Goal: Information Seeking & Learning: Find contact information

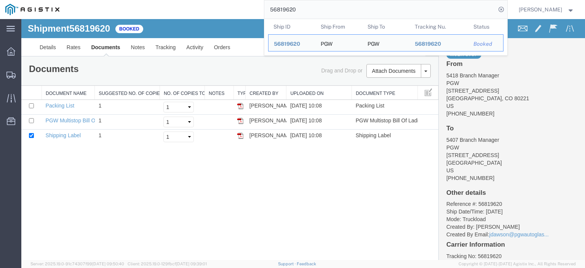
drag, startPoint x: 372, startPoint y: 9, endPoint x: 192, endPoint y: 3, distance: 180.3
click at [192, 3] on div "56819620 Ship ID Ship From Ship To Tracking Nu. Status Ship ID 56819620 Ship Fr…" at bounding box center [286, 9] width 443 height 19
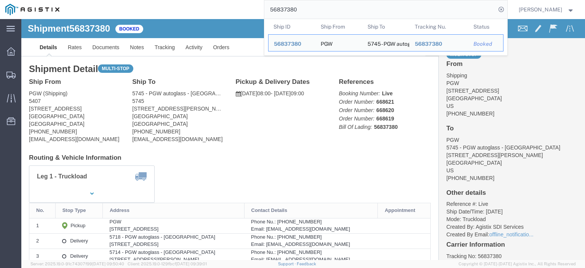
drag, startPoint x: 72, startPoint y: 88, endPoint x: 6, endPoint y: 87, distance: 65.9
click div "Ship From PGW (Shipping) 5407 [STREET_ADDRESS] [PHONE_NUMBER] [EMAIL_ADDRESS][D…"
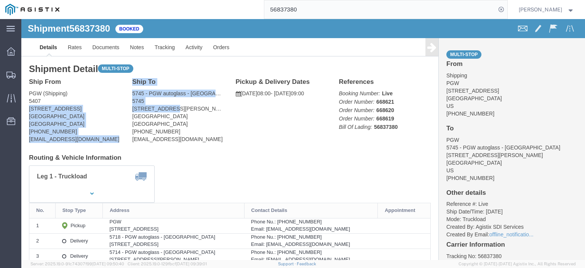
drag, startPoint x: 122, startPoint y: 91, endPoint x: 115, endPoint y: 90, distance: 6.5
click div "Ship From PGW (Shipping) 5407 [STREET_ADDRESS] [PHONE_NUMBER] [EMAIL_ADDRESS][D…"
drag, startPoint x: 118, startPoint y: 90, endPoint x: 154, endPoint y: 86, distance: 35.6
click address "5745 - PGW autoglass - [GEOGRAPHIC_DATA] (PGW) 5745 [STREET_ADDRESS][PERSON_NAM…"
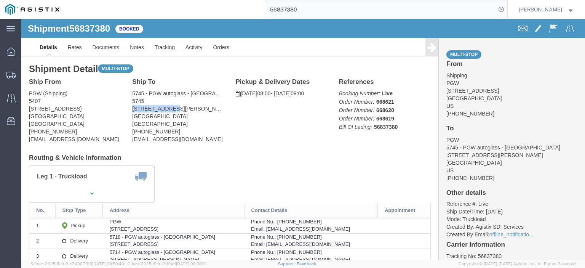
drag, startPoint x: 150, startPoint y: 88, endPoint x: 111, endPoint y: 91, distance: 39.0
click address "5745 - PGW autoglass - [GEOGRAPHIC_DATA] (PGW) 5745 [STREET_ADDRESS][PERSON_NAM…"
copy address "[STREET_ADDRESS][PERSON_NAME]"
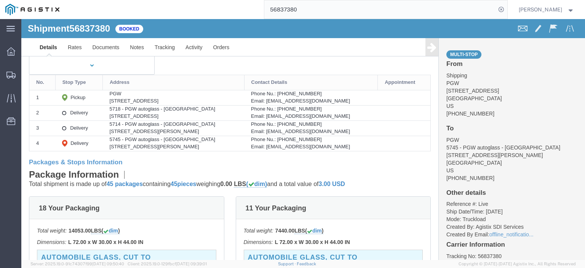
scroll to position [114, 0]
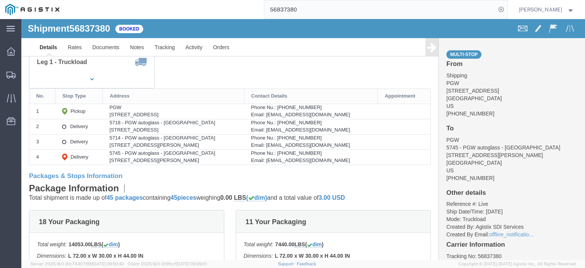
drag, startPoint x: 138, startPoint y: 110, endPoint x: 84, endPoint y: 111, distance: 53.7
click td "5718 - PGW autoglass - [GEOGRAPHIC_DATA] [STREET_ADDRESS]"
copy div "[STREET_ADDRESS]"
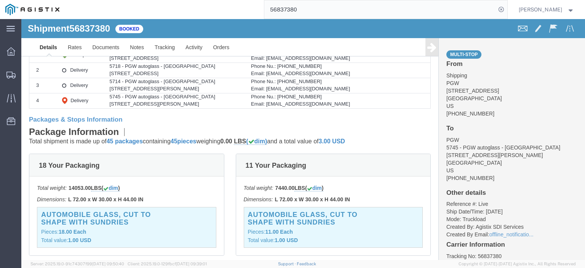
scroll to position [152, 0]
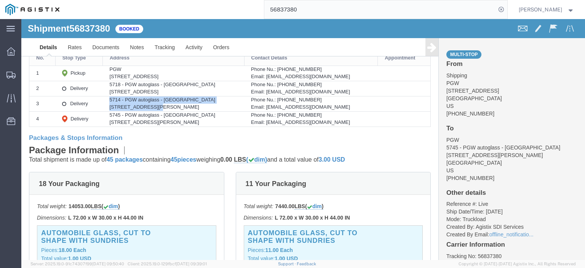
drag, startPoint x: 114, startPoint y: 87, endPoint x: 81, endPoint y: 87, distance: 32.8
click tr "3 Delivery 5714 - PGW autoglass - Sacramento [STREET_ADDRESS][PERSON_NAME] Phon…"
click div "[STREET_ADDRESS][PERSON_NAME]"
drag, startPoint x: 130, startPoint y: 87, endPoint x: 86, endPoint y: 90, distance: 43.9
click td "5714 - PGW autoglass - [GEOGRAPHIC_DATA] [STREET_ADDRESS][PERSON_NAME]"
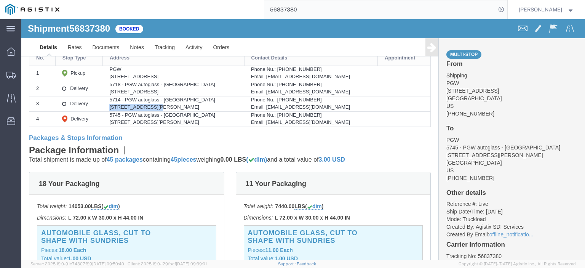
copy div "[STREET_ADDRESS][PERSON_NAME]"
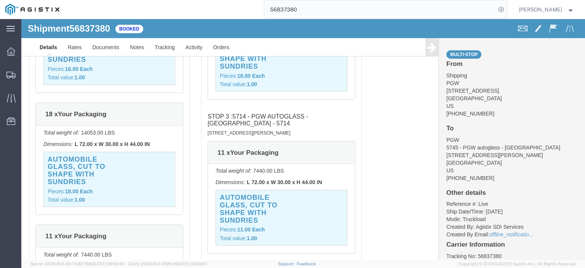
scroll to position [762, 0]
click link "Rates"
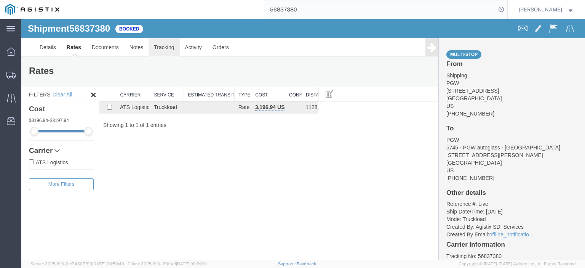
click at [149, 50] on link "Tracking" at bounding box center [164, 47] width 31 height 18
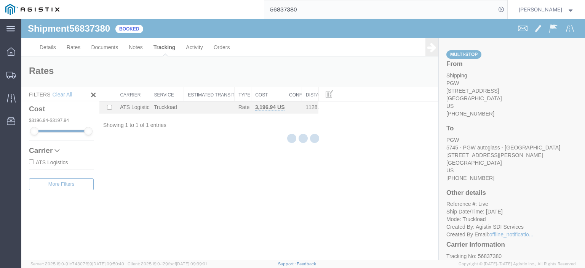
click at [135, 52] on div at bounding box center [303, 139] width 564 height 241
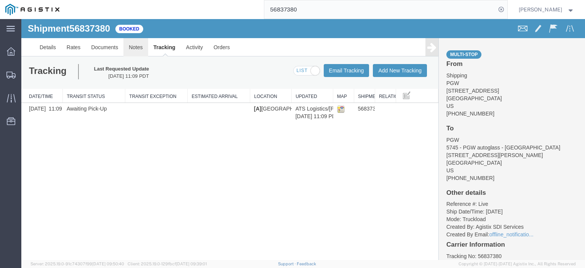
click at [135, 52] on link "Notes" at bounding box center [135, 47] width 25 height 18
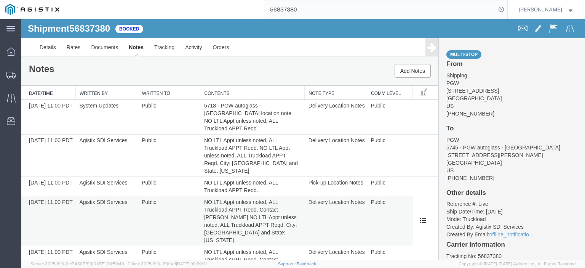
scroll to position [13, 0]
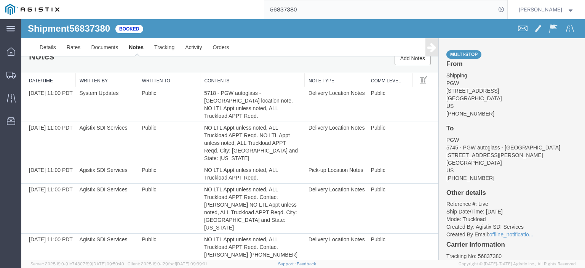
drag, startPoint x: 337, startPoint y: 12, endPoint x: 174, endPoint y: 1, distance: 163.4
click at [190, 5] on div "56837380" at bounding box center [286, 9] width 443 height 19
paste input "3"
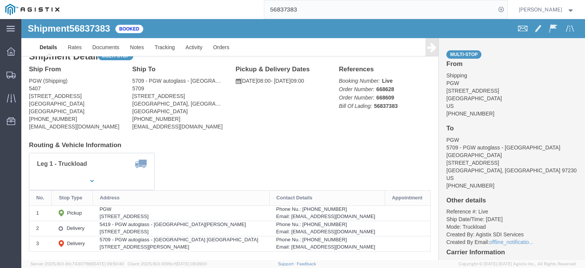
drag, startPoint x: 55, startPoint y: 77, endPoint x: 8, endPoint y: 77, distance: 46.9
click address "PGW (Shipping) 5407 [STREET_ADDRESS] [PHONE_NUMBER] [EMAIL_ADDRESS][DOMAIN_NAME]"
copy address "[STREET_ADDRESS]"
drag, startPoint x: 174, startPoint y: 74, endPoint x: 106, endPoint y: 78, distance: 67.9
click div "Ship To 5709 - PGW autoglass - [GEOGRAPHIC_DATA] [GEOGRAPHIC_DATA] (PGW) 5709 […"
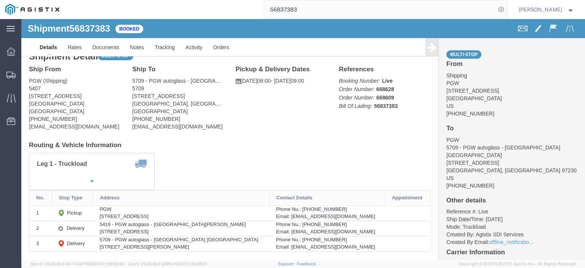
copy address "[STREET_ADDRESS]"
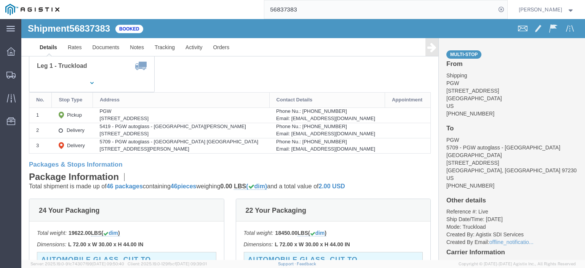
scroll to position [107, 0]
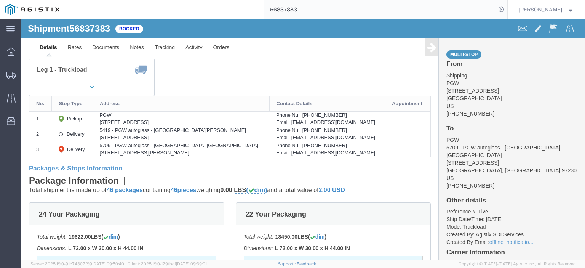
drag, startPoint x: 136, startPoint y: 118, endPoint x: 91, endPoint y: 121, distance: 44.3
click div "[STREET_ADDRESS]"
drag, startPoint x: 99, startPoint y: 118, endPoint x: 110, endPoint y: 119, distance: 11.1
click div "[STREET_ADDRESS]"
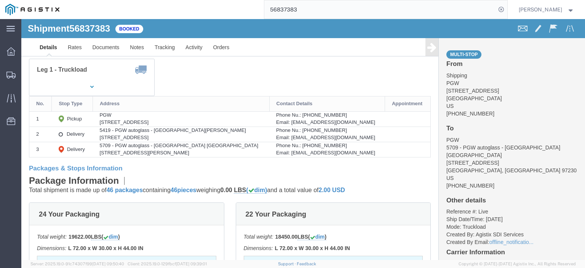
drag, startPoint x: 137, startPoint y: 119, endPoint x: 85, endPoint y: 119, distance: 52.2
click td "5419 - PGW autoglass - [GEOGRAPHIC_DATA][PERSON_NAME] [STREET_ADDRESS]"
copy div "[STREET_ADDRESS],"
drag, startPoint x: 166, startPoint y: 111, endPoint x: 88, endPoint y: 111, distance: 77.3
click div "5419 - PGW autoglass - [GEOGRAPHIC_DATA][PERSON_NAME]"
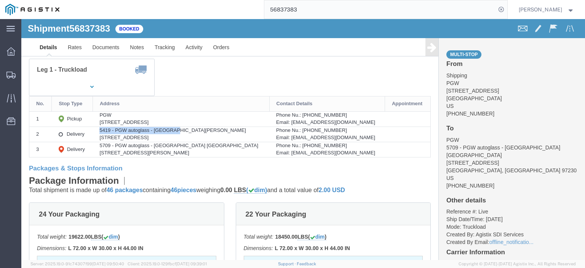
copy div "5419 - PGW autoglass - [GEOGRAPHIC_DATA][PERSON_NAME]"
drag, startPoint x: 185, startPoint y: 120, endPoint x: 139, endPoint y: 119, distance: 46.1
click div "[STREET_ADDRESS]"
drag, startPoint x: 148, startPoint y: 119, endPoint x: 152, endPoint y: 118, distance: 4.7
copy div "[GEOGRAPHIC_DATA], [GEOGRAPHIC_DATA], 95131"
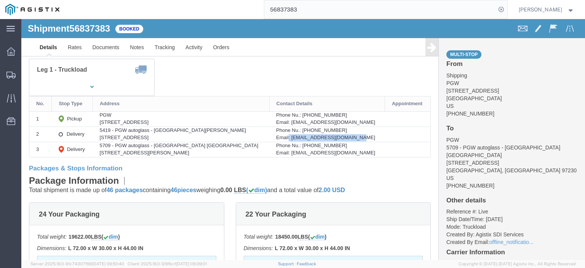
drag, startPoint x: 331, startPoint y: 118, endPoint x: 252, endPoint y: 120, distance: 78.5
click div "Email: [EMAIL_ADDRESS][DOMAIN_NAME]"
copy div ": [EMAIL_ADDRESS][DOMAIN_NAME]"
drag, startPoint x: 298, startPoint y: 110, endPoint x: 263, endPoint y: 110, distance: 35.0
click div "Phone Nu.: [PHONE_NUMBER]"
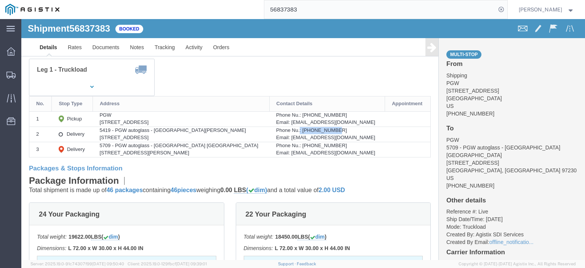
copy div ": [PHONE_NUMBER]"
click link "Rates"
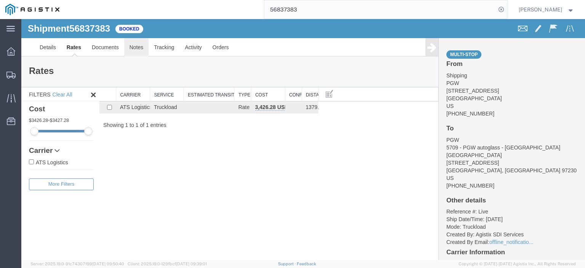
click at [132, 51] on link "Notes" at bounding box center [136, 47] width 25 height 18
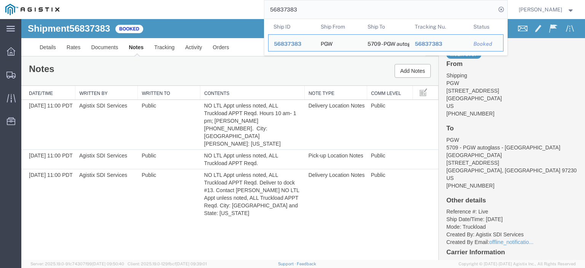
drag, startPoint x: 331, startPoint y: 8, endPoint x: 223, endPoint y: 2, distance: 107.6
click at [226, 4] on div "56837383 Ship ID Ship From Ship To Tracking Nu. Status Ship ID 56837383 Ship Fr…" at bounding box center [286, 9] width 443 height 19
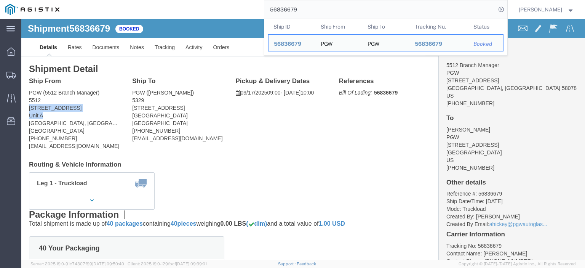
drag, startPoint x: 17, startPoint y: 96, endPoint x: 6, endPoint y: 89, distance: 12.4
click div "Ship From PGW (5512 Branch Manager) [STREET_ADDRESS] [PHONE_NUMBER] [EMAIL_ADDR…"
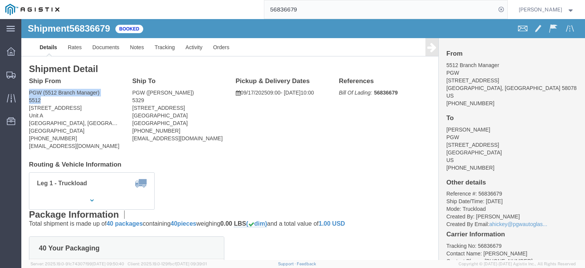
drag, startPoint x: 21, startPoint y: 79, endPoint x: 9, endPoint y: 74, distance: 13.7
click div "Ship From PGW (5512 Branch Manager) [STREET_ADDRESS] [PHONE_NUMBER] [EMAIL_ADDR…"
drag, startPoint x: 35, startPoint y: 100, endPoint x: 14, endPoint y: 102, distance: 21.8
click address "PGW (5512 Branch Manager) [STREET_ADDRESS] [PHONE_NUMBER] [EMAIL_ADDRESS][DOMAI…"
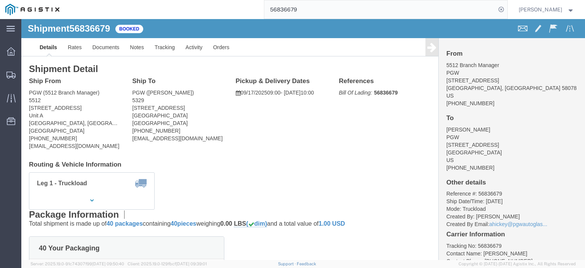
click address "PGW (5512 Branch Manager) [STREET_ADDRESS] [PHONE_NUMBER] [EMAIL_ADDRESS][DOMAI…"
drag, startPoint x: 67, startPoint y: 127, endPoint x: 7, endPoint y: 127, distance: 60.2
click div "Ship From PGW (5512 Branch Manager) [STREET_ADDRESS] [PHONE_NUMBER] [EMAIL_ADDR…"
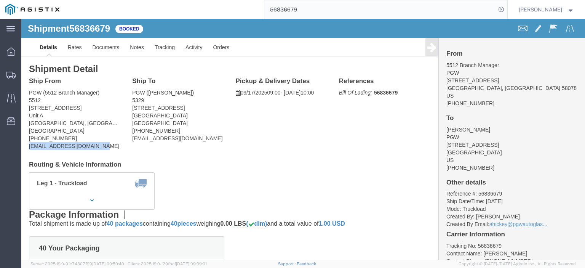
drag, startPoint x: 27, startPoint y: 126, endPoint x: 31, endPoint y: 126, distance: 4.2
drag, startPoint x: 42, startPoint y: 117, endPoint x: 5, endPoint y: 118, distance: 36.2
click div "Ship From PGW (5512 Branch Manager) [STREET_ADDRESS] [PHONE_NUMBER] [EMAIL_ADDR…"
drag, startPoint x: 155, startPoint y: 92, endPoint x: 107, endPoint y: 89, distance: 48.9
click div "Ship To PGW ([PERSON_NAME]) [STREET_ADDRESS] [PHONE_NUMBER] [EMAIL_ADDRESS][DOM…"
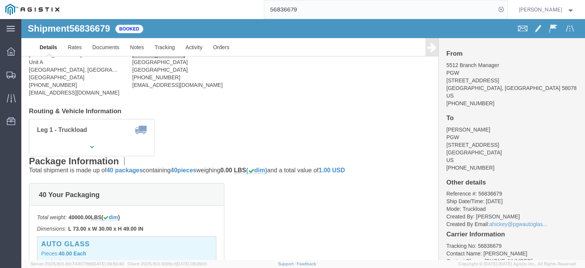
scroll to position [76, 0]
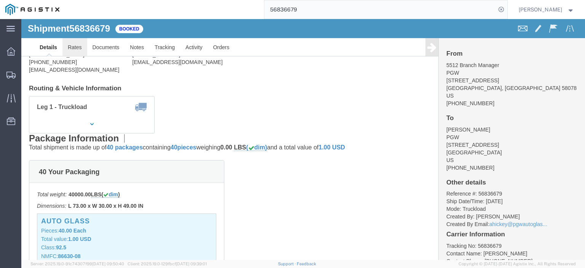
click link "Rates"
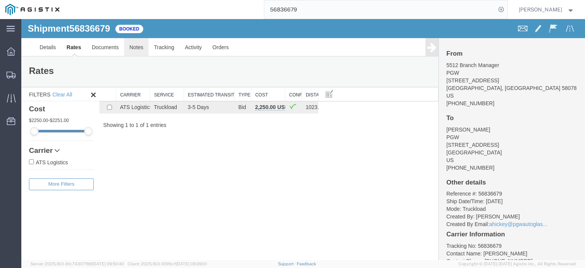
click at [132, 52] on link "Notes" at bounding box center [136, 47] width 25 height 18
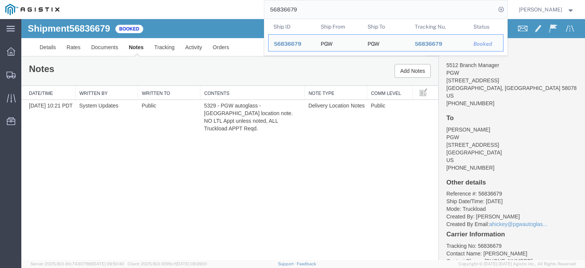
drag, startPoint x: 343, startPoint y: 9, endPoint x: 195, endPoint y: -3, distance: 148.7
click at [195, 0] on html "main_menu Created with Sketch. Collapse Menu Dashboard Shipments Traffic Resour…" at bounding box center [292, 134] width 585 height 268
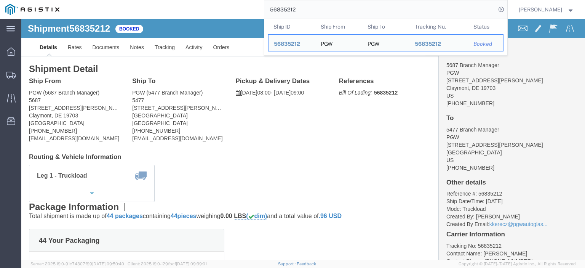
click span "56835212"
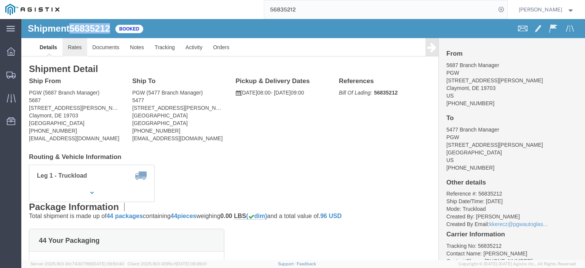
drag, startPoint x: 61, startPoint y: 29, endPoint x: 79, endPoint y: 32, distance: 18.5
click link "Rates"
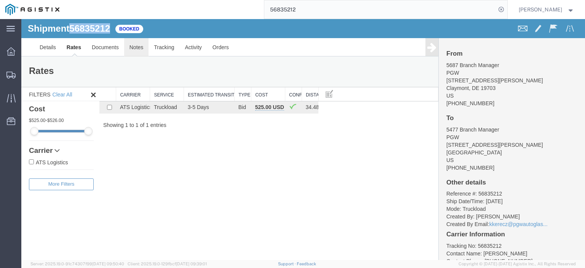
click at [131, 45] on link "Notes" at bounding box center [136, 47] width 25 height 18
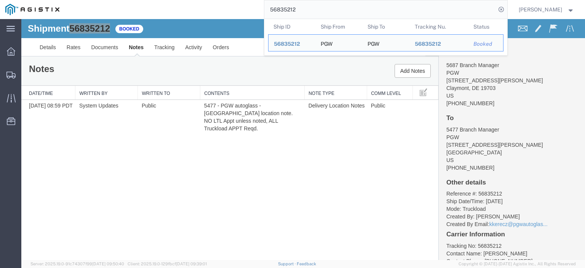
drag, startPoint x: 278, startPoint y: 3, endPoint x: 204, endPoint y: 2, distance: 74.3
click at [204, 2] on div "56835212 Ship ID Ship From Ship To Tracking Nu. Status Ship ID 56835212 Ship Fr…" at bounding box center [286, 9] width 443 height 19
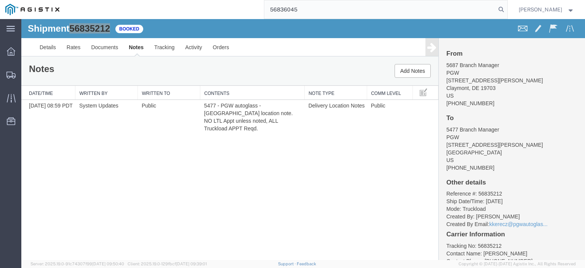
type input "56836045"
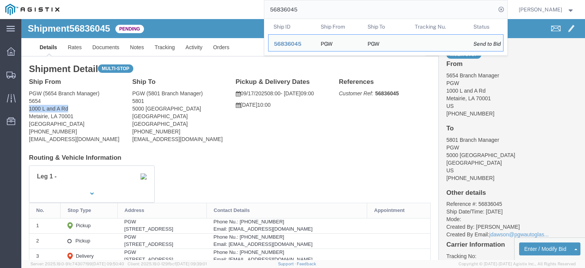
drag, startPoint x: 23, startPoint y: 89, endPoint x: 8, endPoint y: 90, distance: 15.3
click address "PGW (5654 Branch Manager) 5654 [STREET_ADDRESS] [PHONE_NUMBER] [EMAIL_ADDRESS][…"
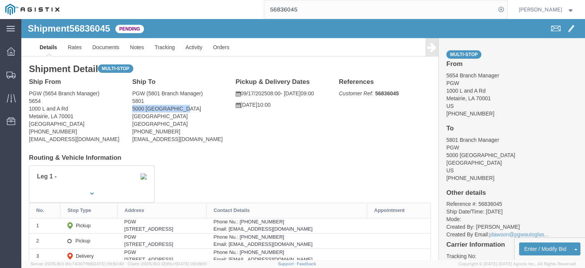
drag, startPoint x: 162, startPoint y: 89, endPoint x: 108, endPoint y: 89, distance: 54.1
click div "Ship To PGW (5801 Branch Manager) [STREET_ADDRESS] [PHONE_NUMBER] [EMAIL_ADDRES…"
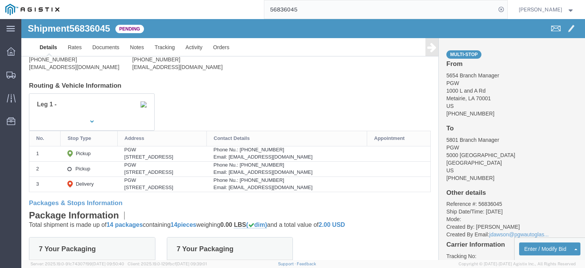
scroll to position [76, 0]
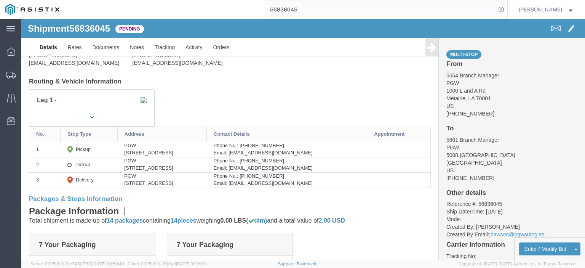
drag, startPoint x: 137, startPoint y: 148, endPoint x: 88, endPoint y: 149, distance: 49.5
click td "PGW [STREET_ADDRESS]"
drag, startPoint x: 319, startPoint y: 150, endPoint x: 251, endPoint y: 149, distance: 67.8
click div "Email: [EMAIL_ADDRESS][DOMAIN_NAME]"
drag, startPoint x: 295, startPoint y: 141, endPoint x: 263, endPoint y: 142, distance: 32.4
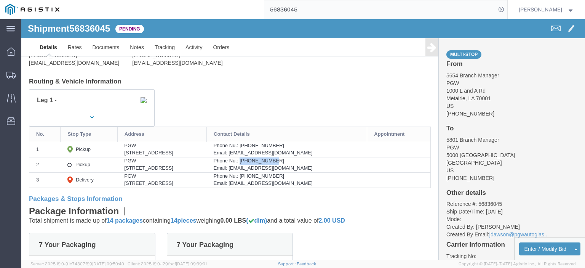
click div "Phone Nu.: [PHONE_NUMBER]"
drag, startPoint x: 294, startPoint y: 141, endPoint x: 262, endPoint y: 144, distance: 31.7
click div "Phone Nu.: [PHONE_NUMBER]"
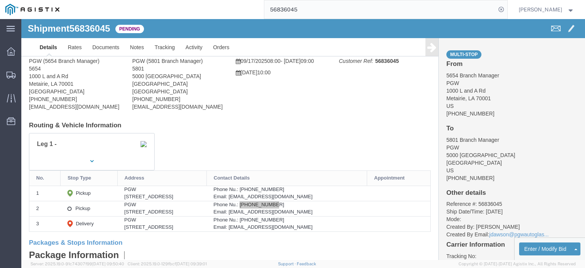
scroll to position [0, 0]
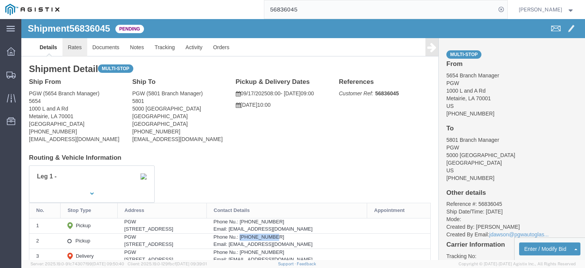
click link "Rates"
